Goal: Browse casually: Explore the website without a specific task or goal

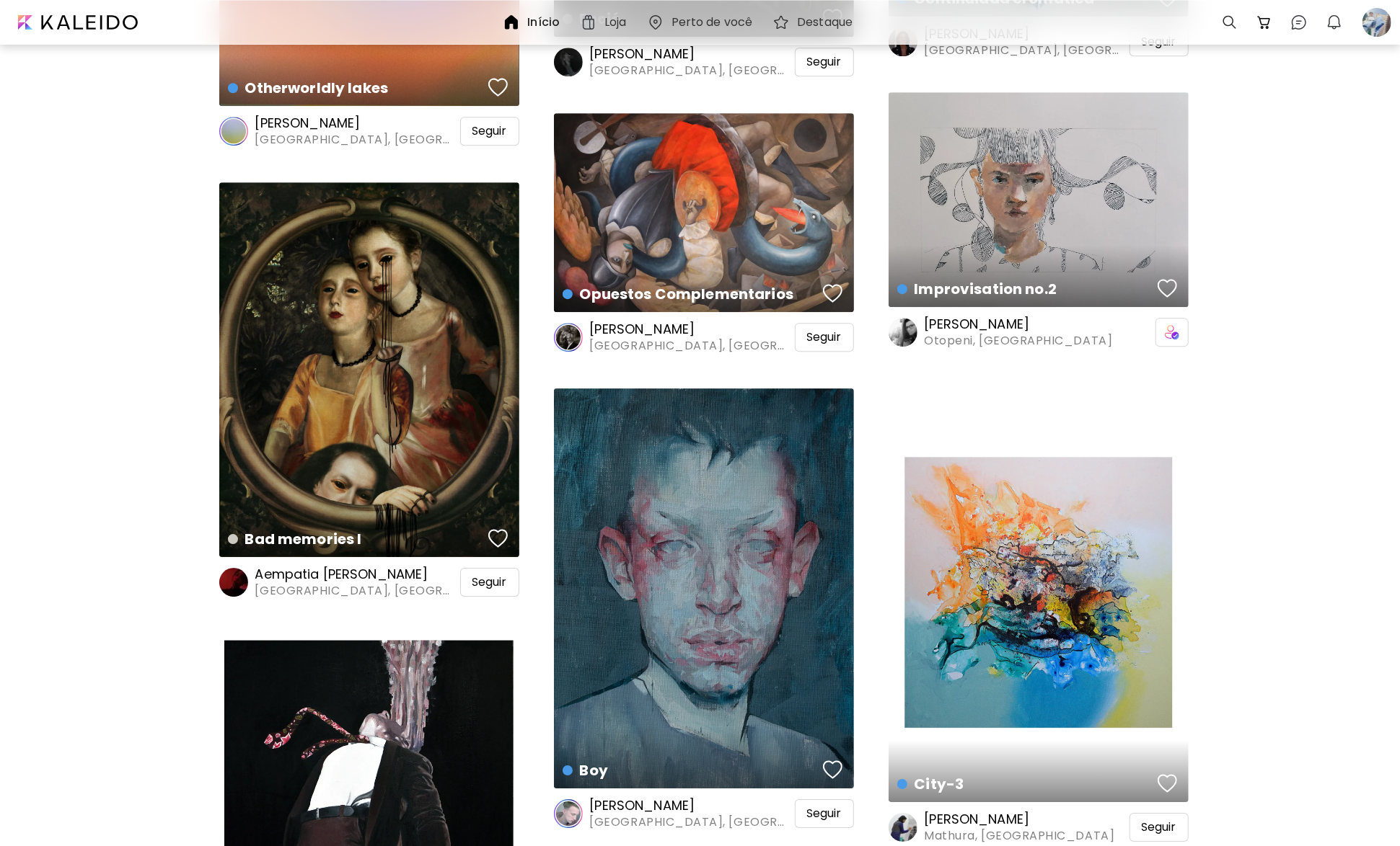
scroll to position [3388, 0]
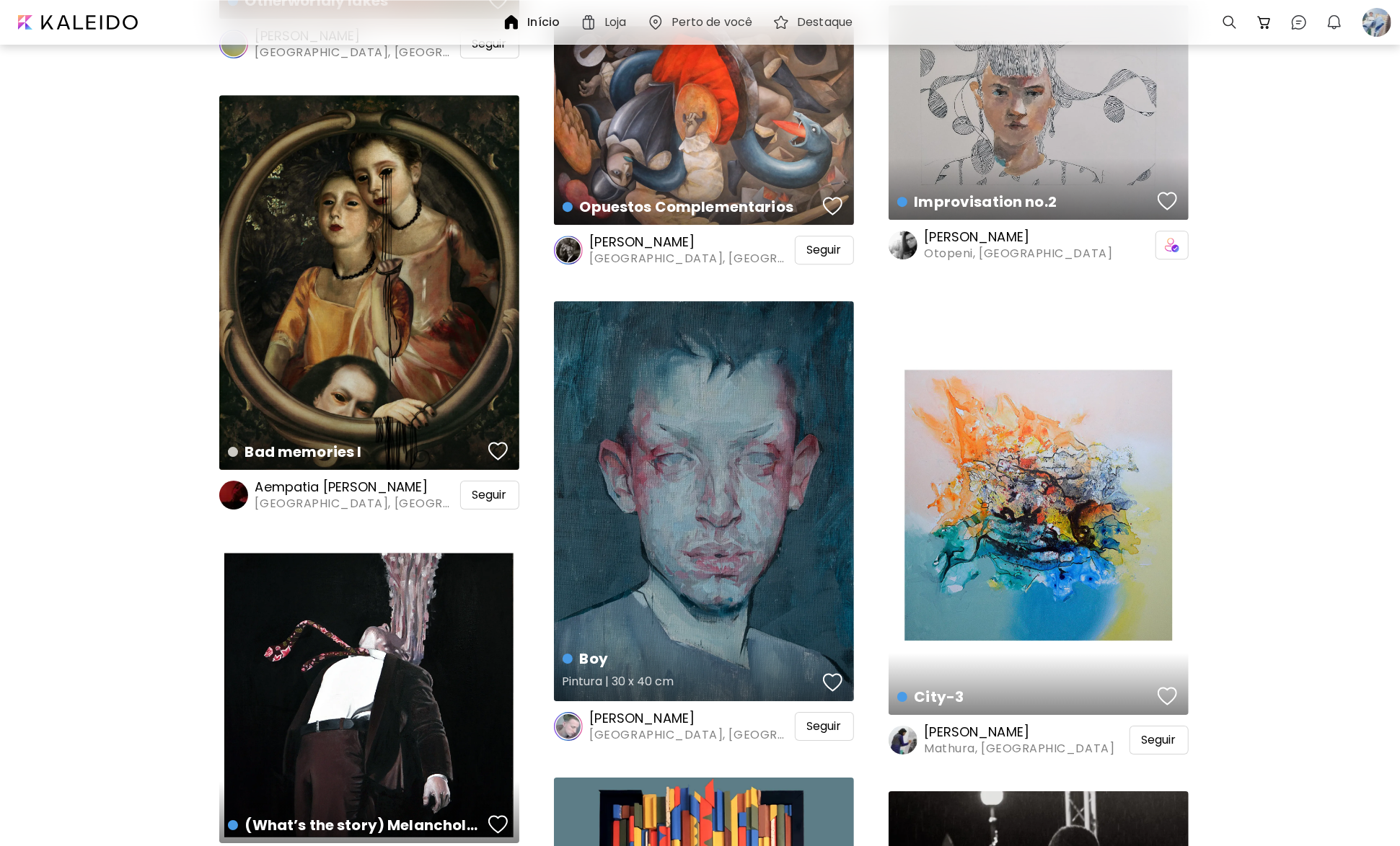
click at [754, 503] on div "Boy Pintura | 30 x 40 cm" at bounding box center [704, 501] width 300 height 400
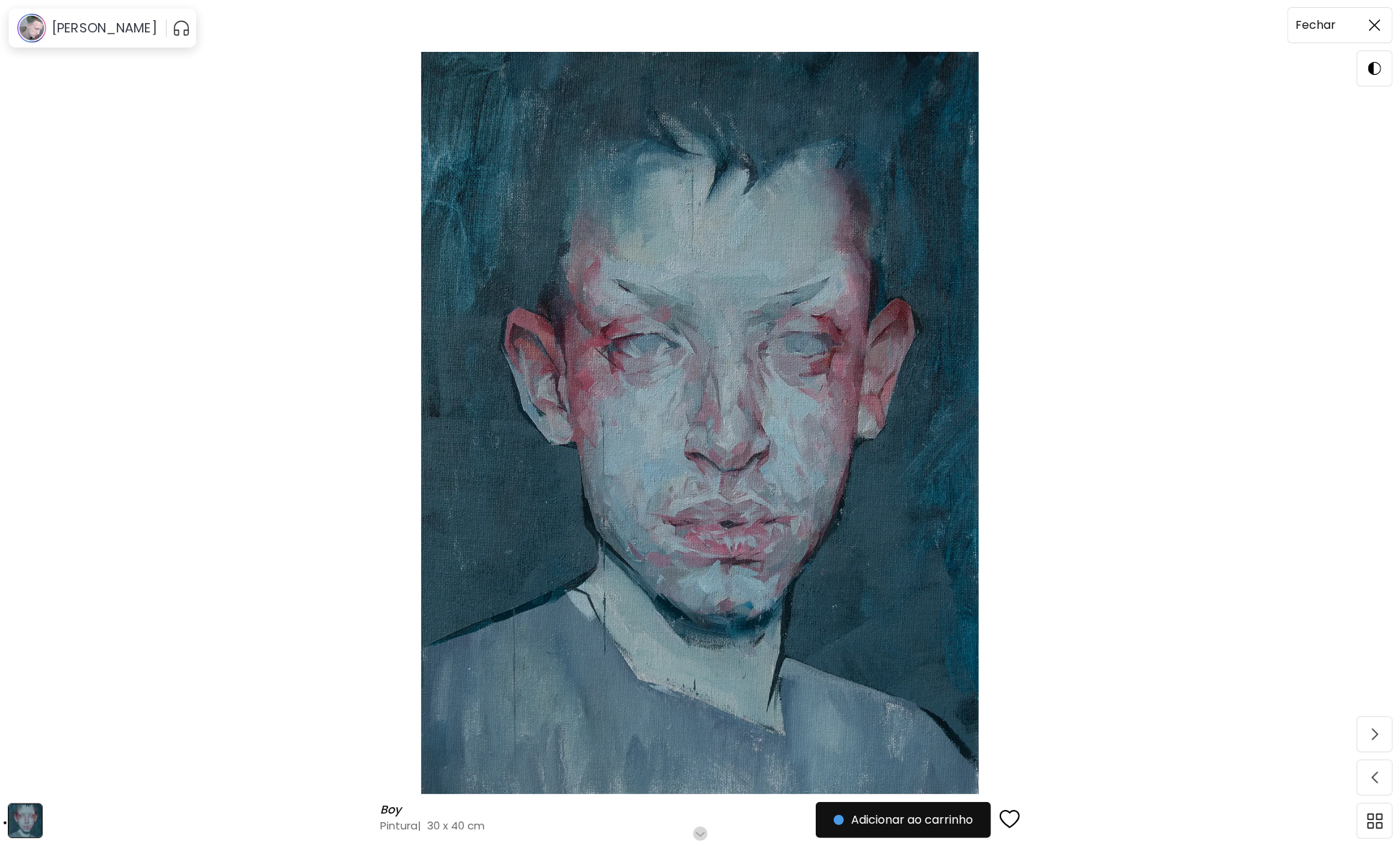
click at [1372, 25] on img at bounding box center [1374, 25] width 11 height 11
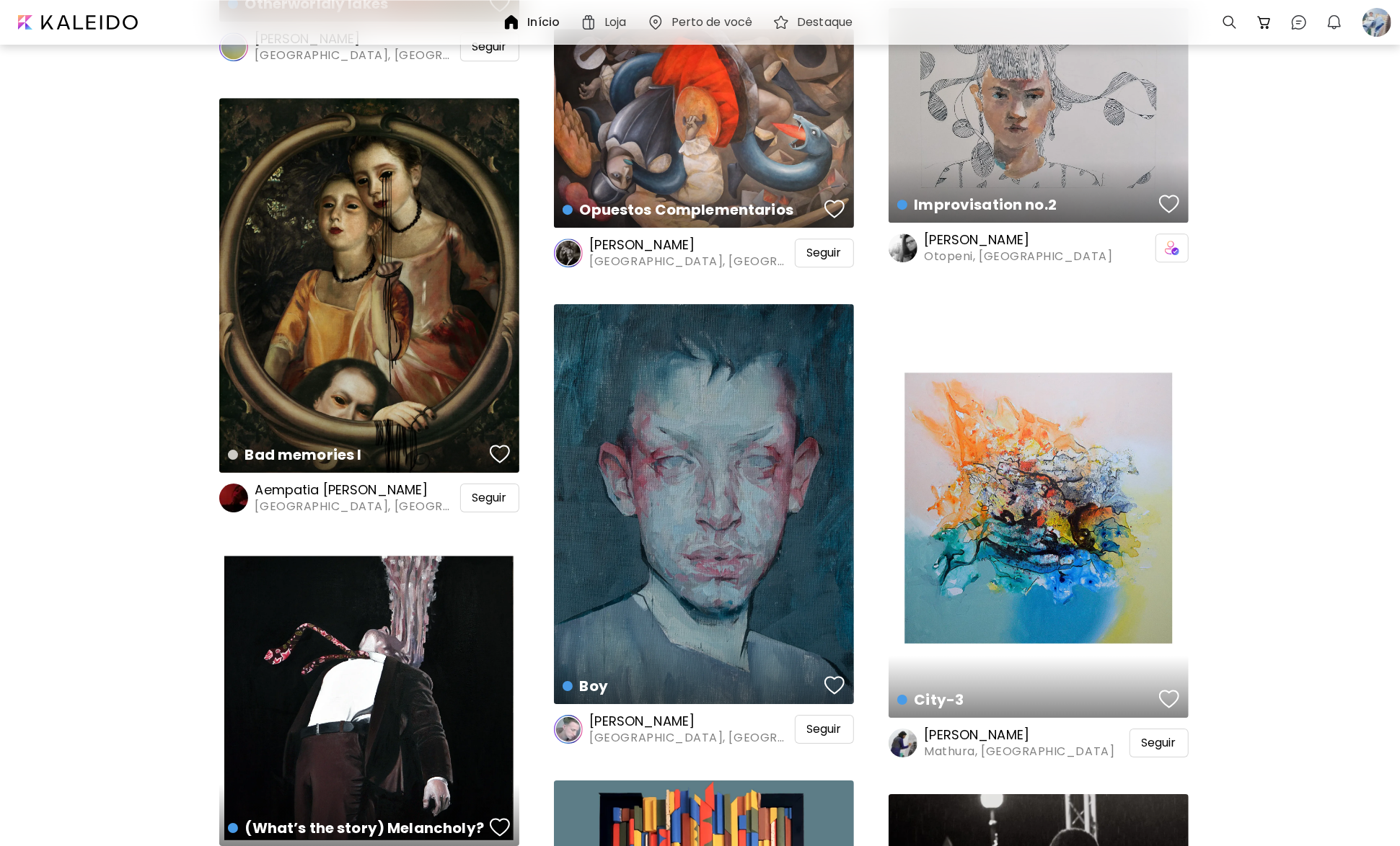
scroll to position [3388, 0]
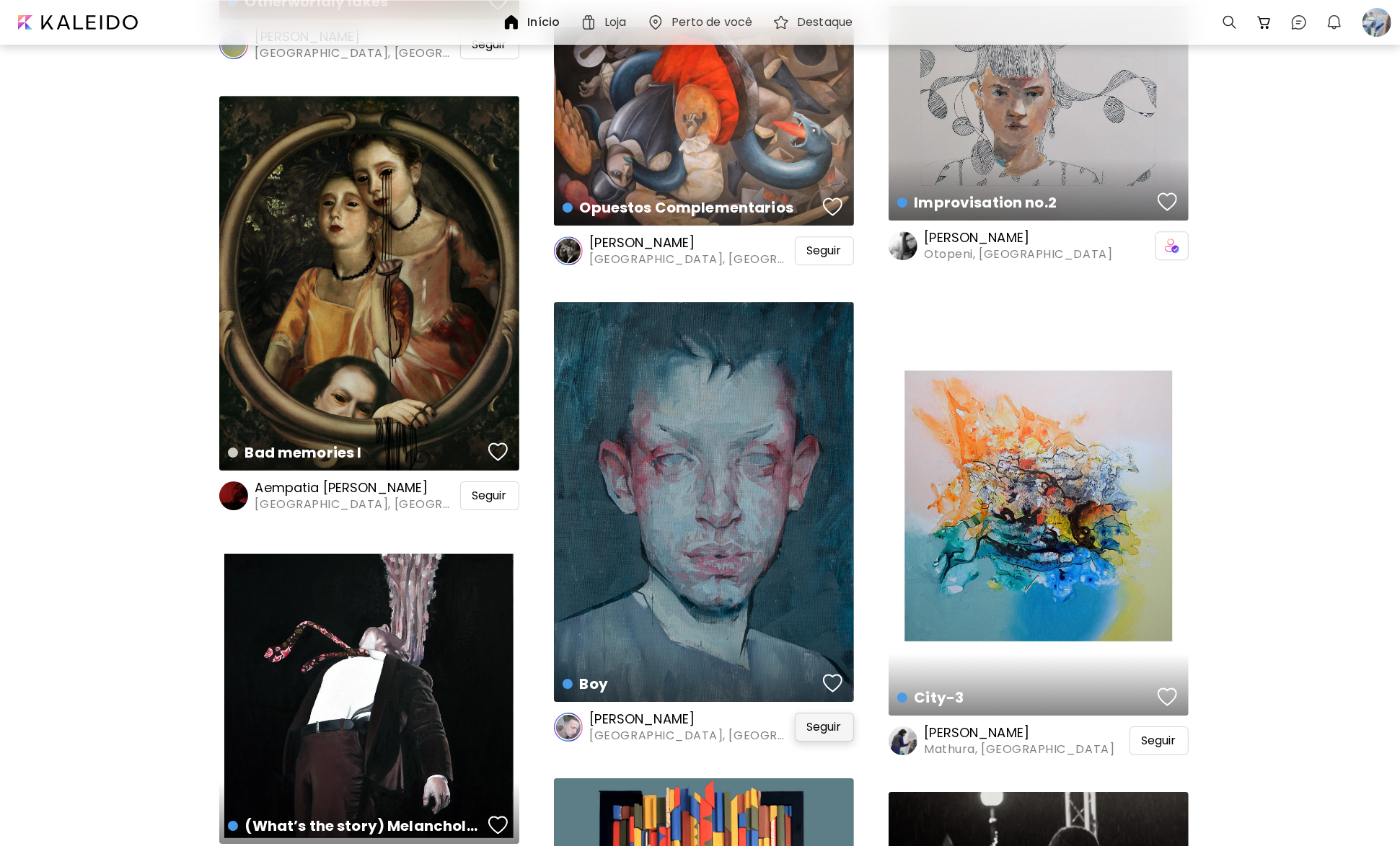
click at [827, 718] on div "Seguir" at bounding box center [824, 727] width 59 height 29
click at [678, 718] on h6 "[PERSON_NAME]" at bounding box center [703, 719] width 228 height 17
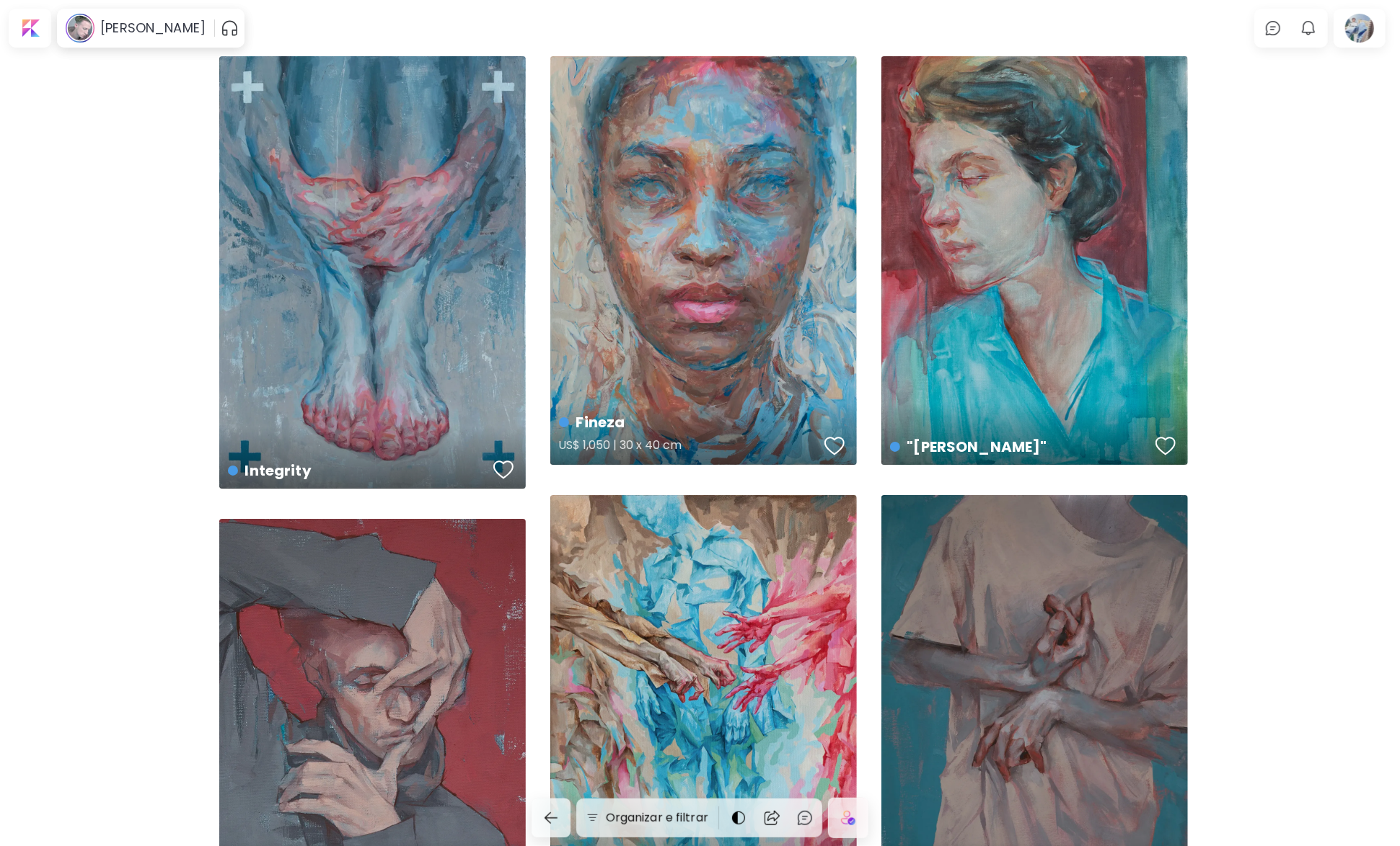
click at [684, 319] on div "Fineza US$ 1,050 | 30 x 40 cm" at bounding box center [703, 260] width 307 height 409
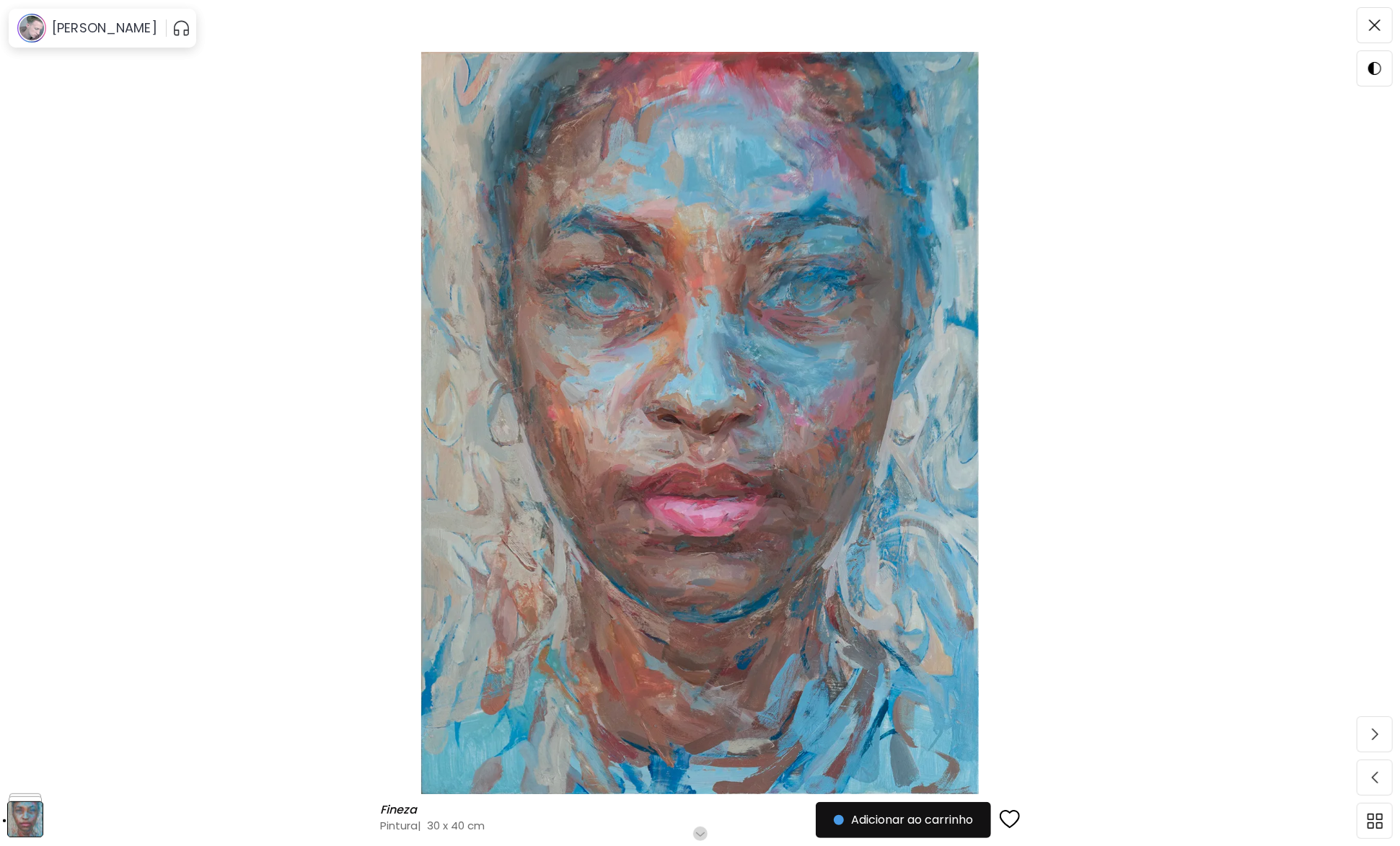
click at [703, 831] on h6 "Role para mais" at bounding box center [700, 833] width 75 height 11
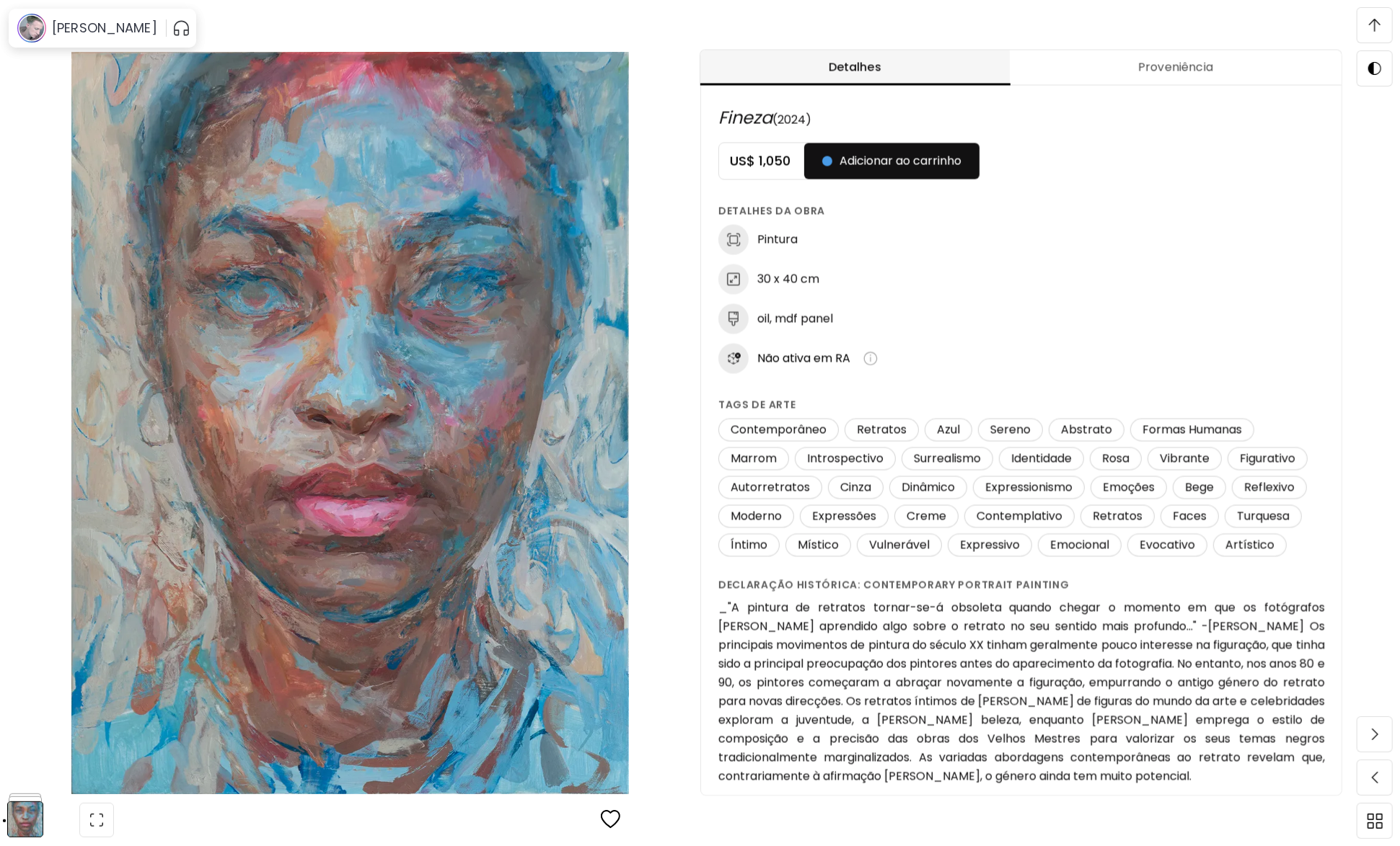
scroll to position [756, 0]
